Goal: Find specific page/section: Find specific page/section

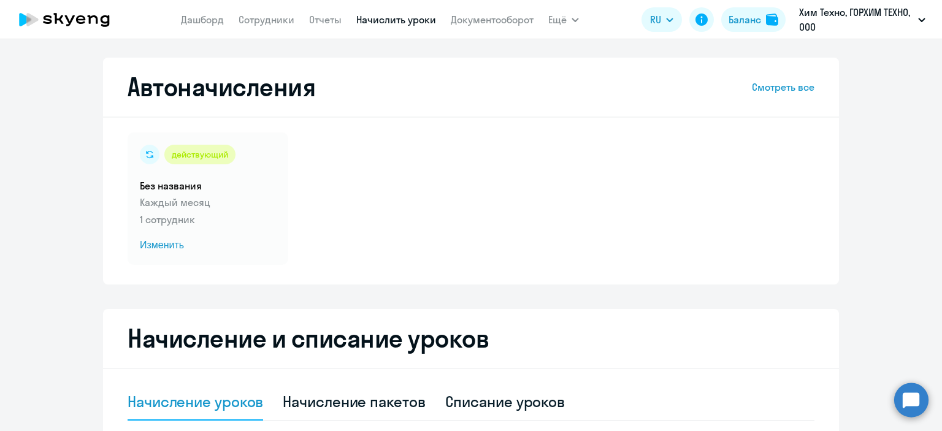
select select "10"
click at [269, 19] on link "Сотрудники" at bounding box center [267, 19] width 56 height 12
select select "30"
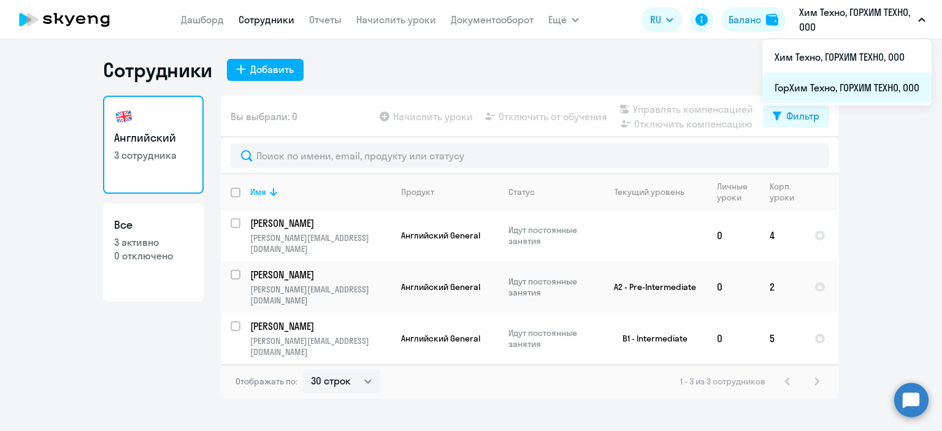
click at [818, 79] on li "ГорХим Техно, ГОРХИМ ТЕХНО, ООО" at bounding box center [846, 87] width 169 height 31
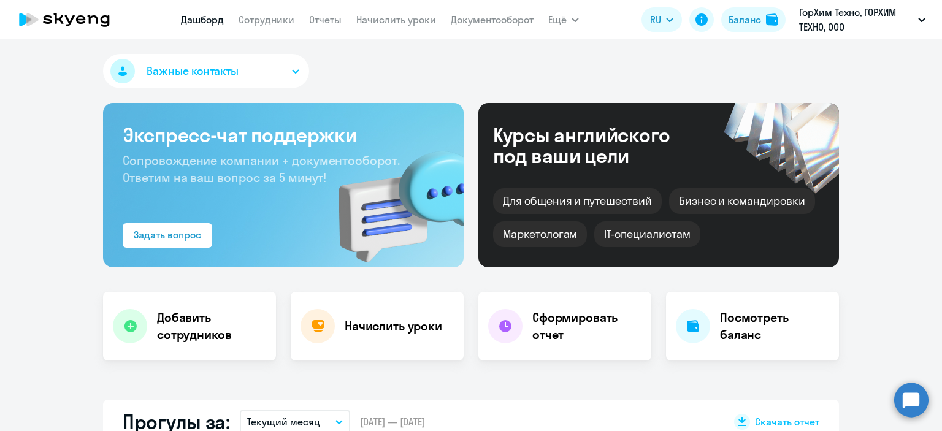
click at [248, 29] on nav "[PERSON_NAME] Отчеты Начислить уроки Документооборот" at bounding box center [357, 19] width 353 height 25
click at [249, 24] on link "Сотрудники" at bounding box center [267, 19] width 56 height 12
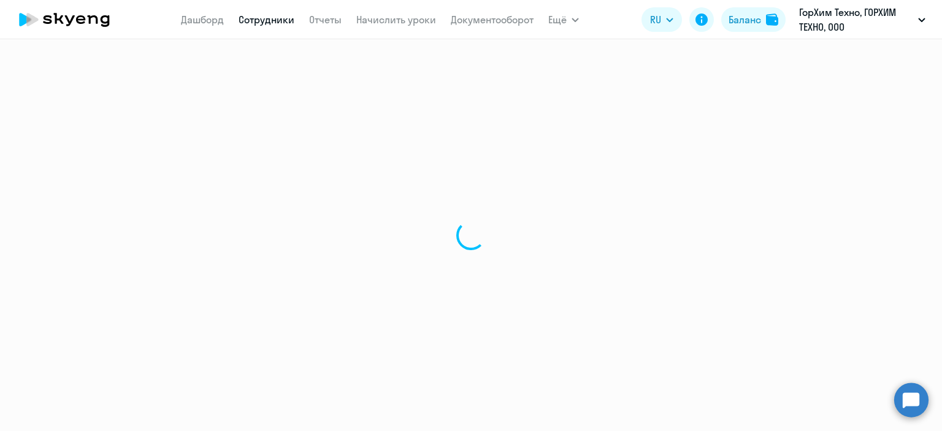
select select "30"
